Goal: Check status: Check status

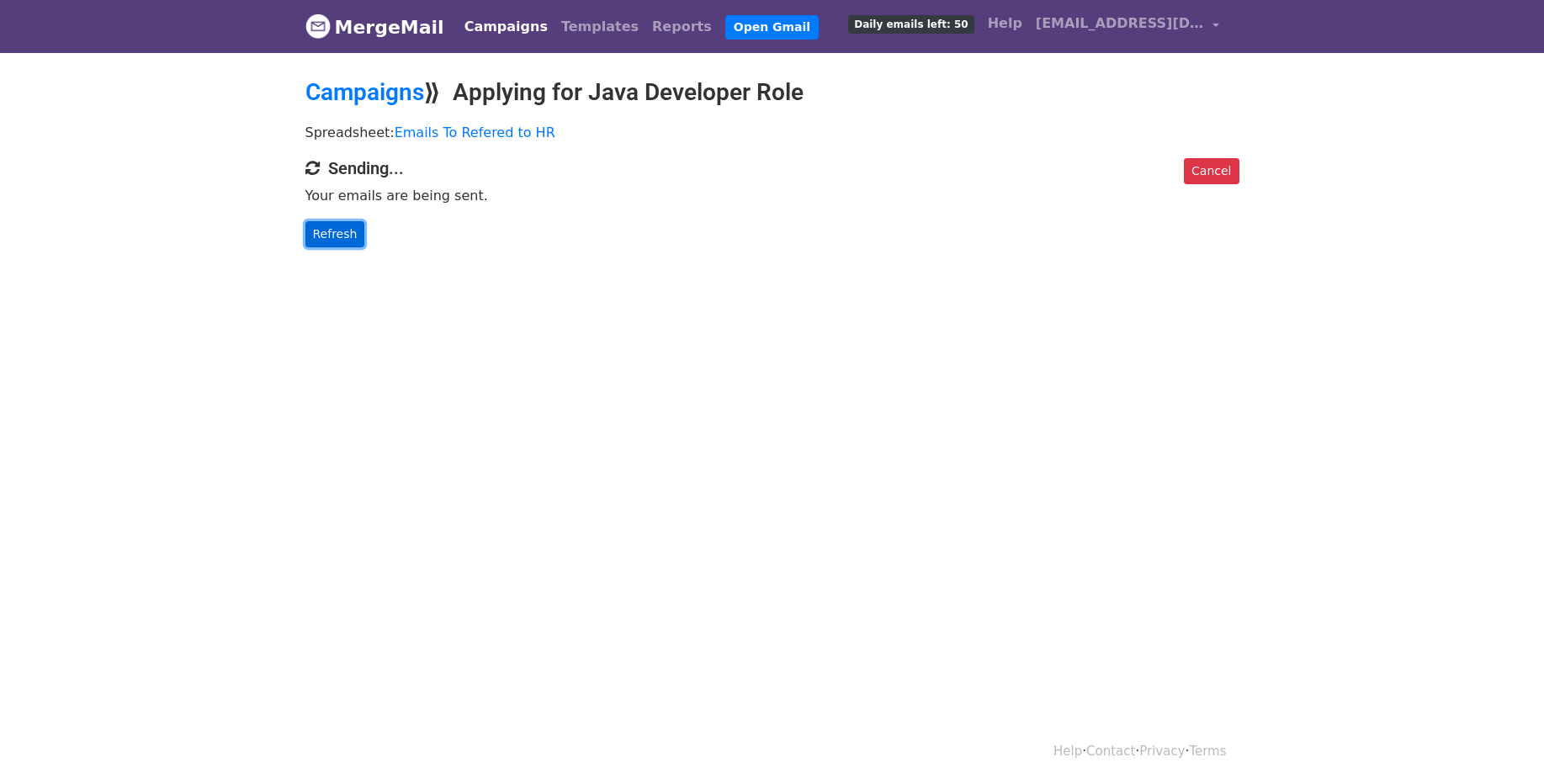
click at [335, 234] on link "Refresh" at bounding box center [335, 235] width 60 height 26
click at [328, 234] on link "Refresh" at bounding box center [335, 235] width 60 height 26
